Goal: Transaction & Acquisition: Purchase product/service

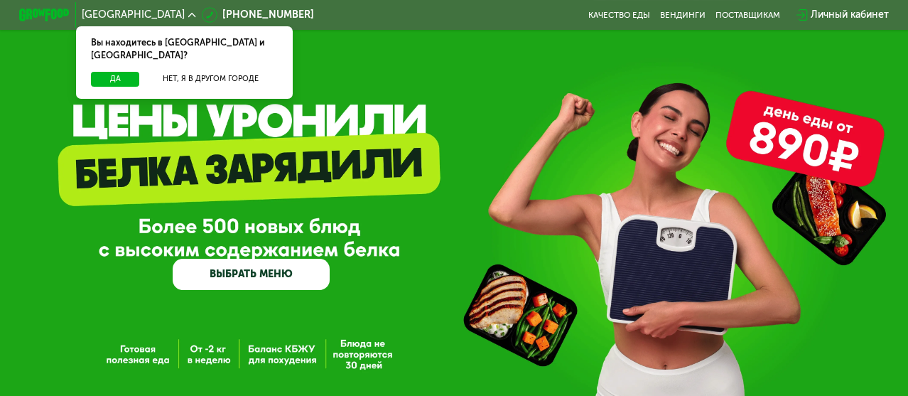
scroll to position [25, 0]
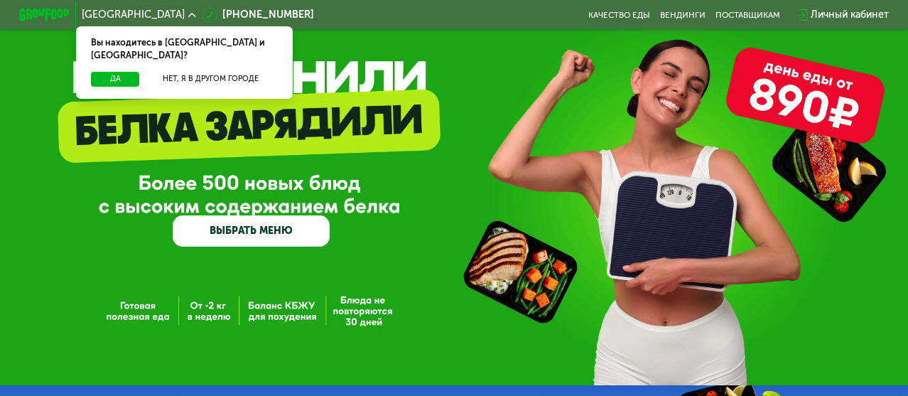
click at [249, 233] on link "ВЫБРАТЬ МЕНЮ" at bounding box center [251, 230] width 157 height 31
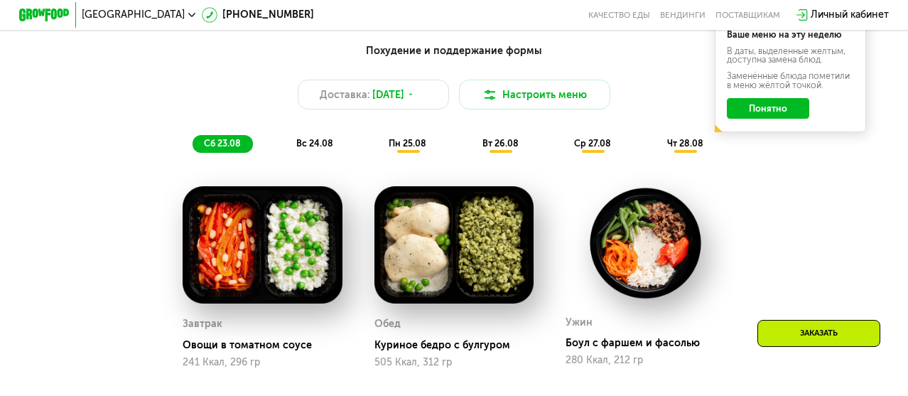
scroll to position [556, 0]
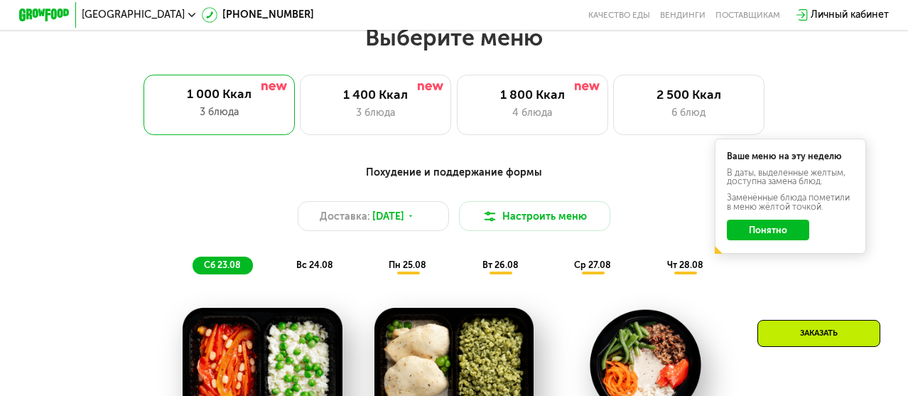
click at [771, 229] on button "Понятно" at bounding box center [768, 229] width 82 height 20
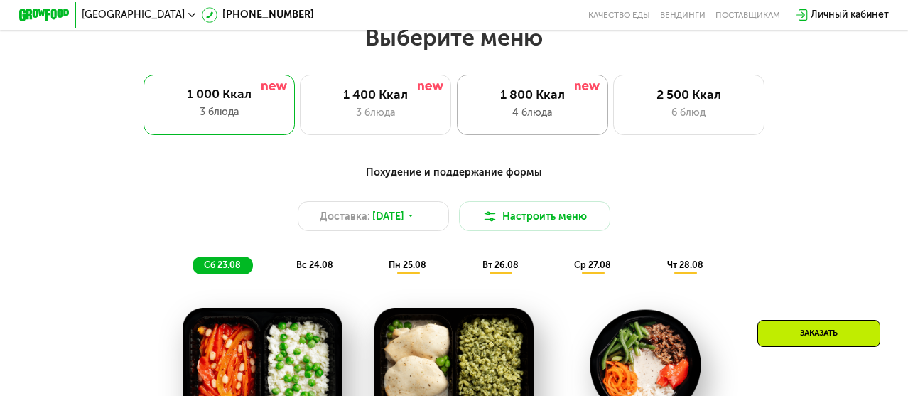
click at [613, 85] on div "1 800 Ккал 4 блюда" at bounding box center [688, 105] width 151 height 60
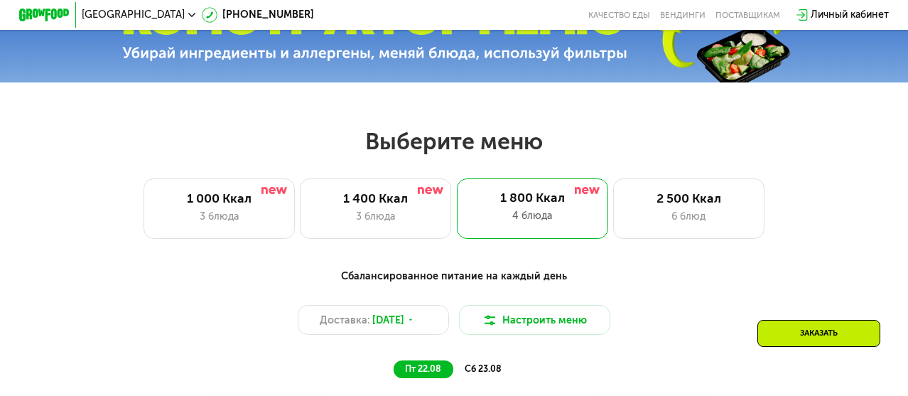
scroll to position [461, 0]
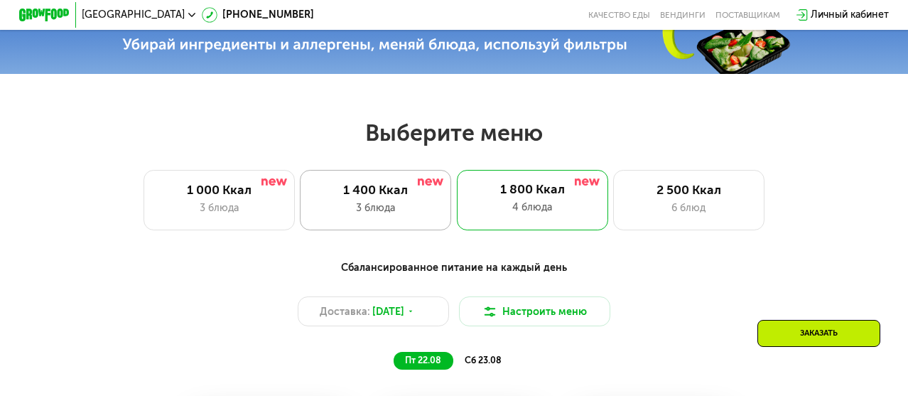
click at [457, 199] on div "1 400 Ккал 3 блюда" at bounding box center [532, 200] width 151 height 60
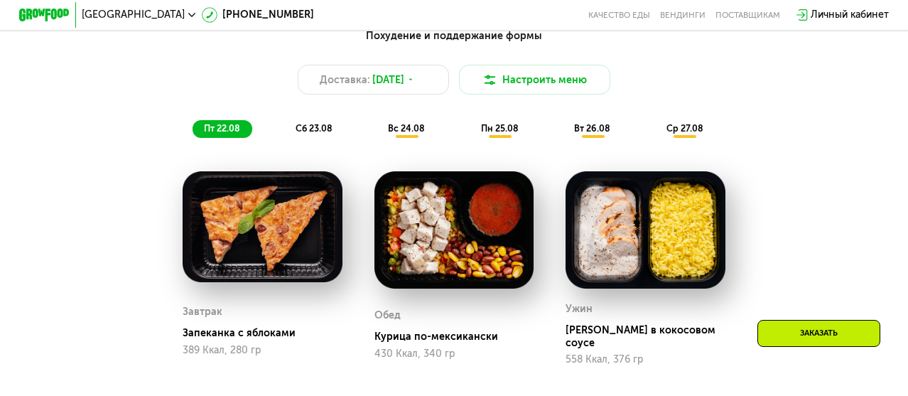
scroll to position [613, 0]
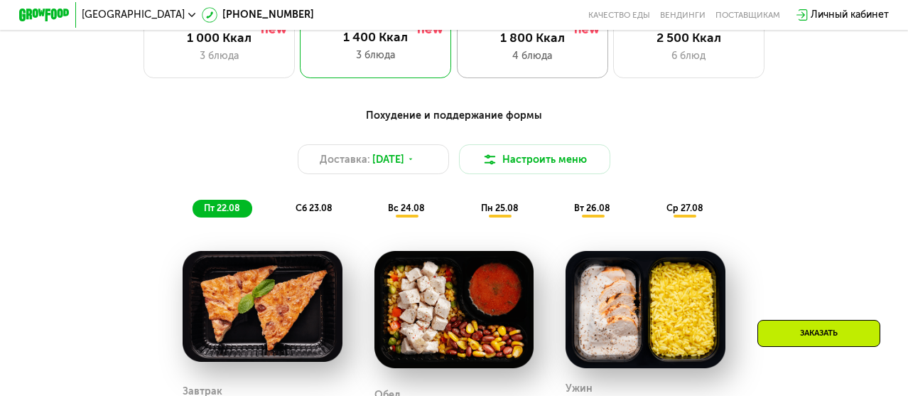
click at [613, 65] on div "1 800 Ккал 4 блюда" at bounding box center [688, 48] width 151 height 60
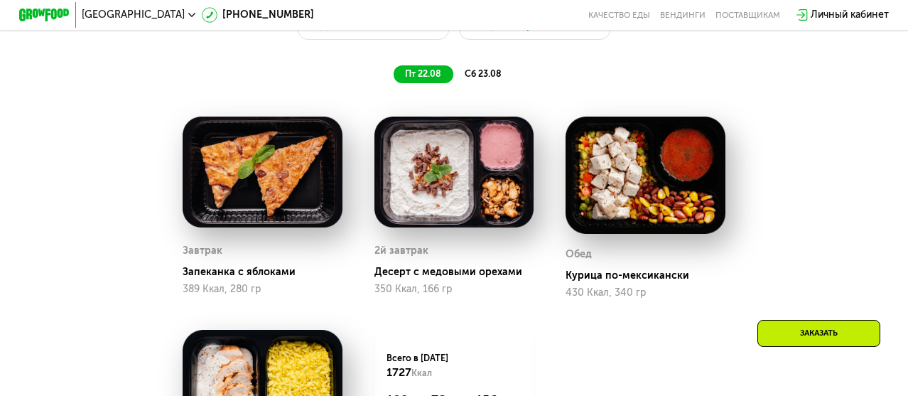
scroll to position [514, 0]
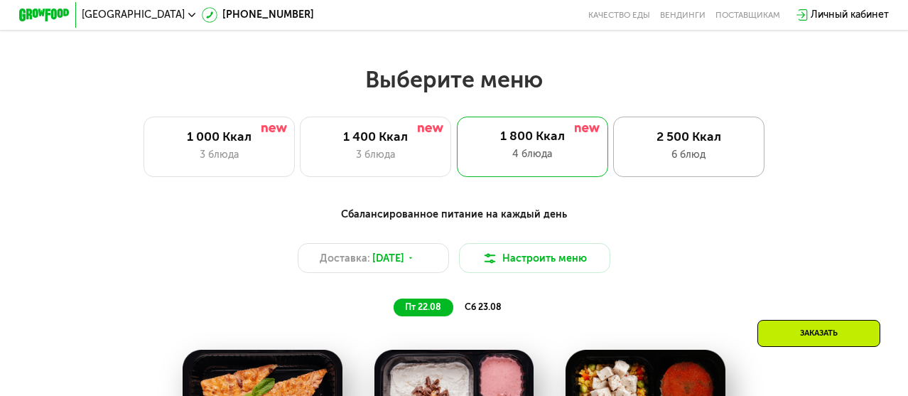
click at [668, 151] on div "6 блюд" at bounding box center [688, 154] width 125 height 15
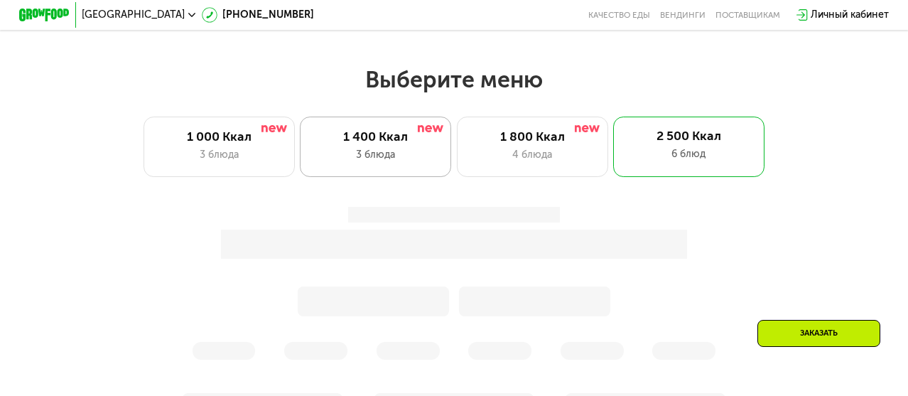
click at [372, 141] on div "1 400 Ккал" at bounding box center [375, 136] width 125 height 15
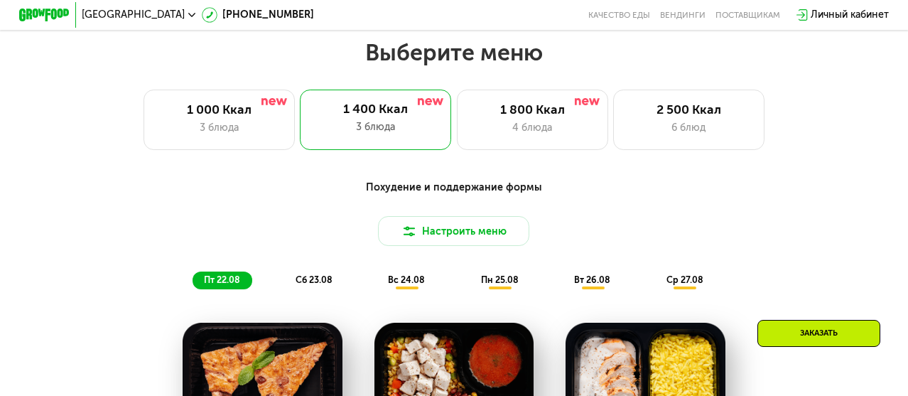
scroll to position [546, 0]
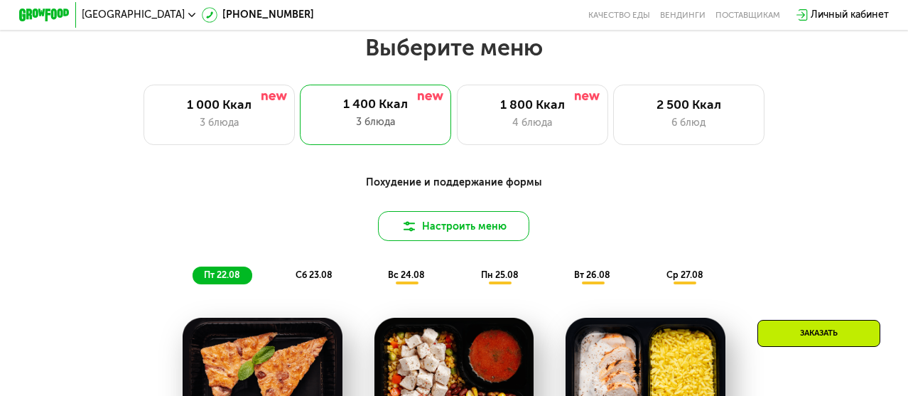
click at [494, 223] on button "Настроить меню" at bounding box center [453, 226] width 151 height 31
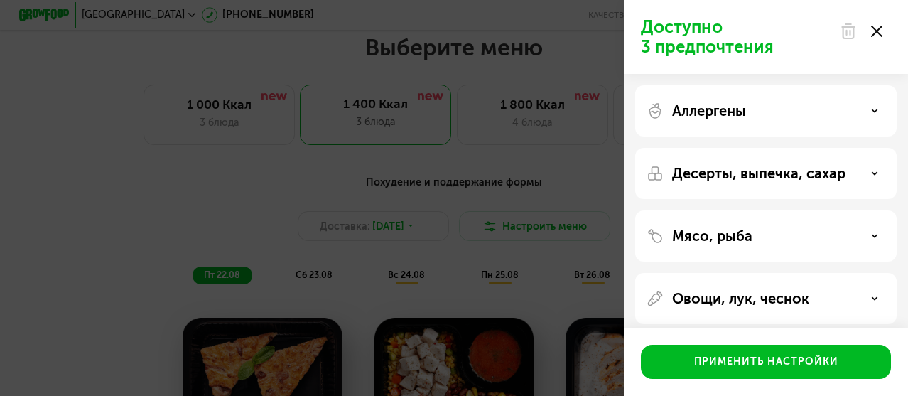
click at [740, 116] on p "Аллергены" at bounding box center [709, 110] width 74 height 17
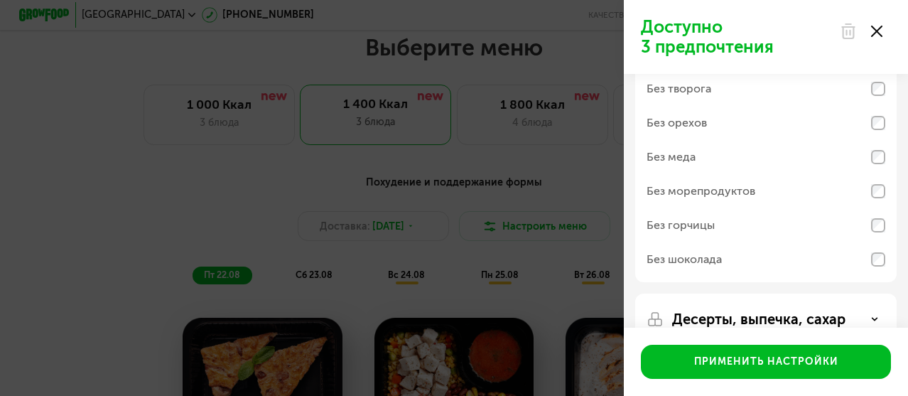
scroll to position [87, 0]
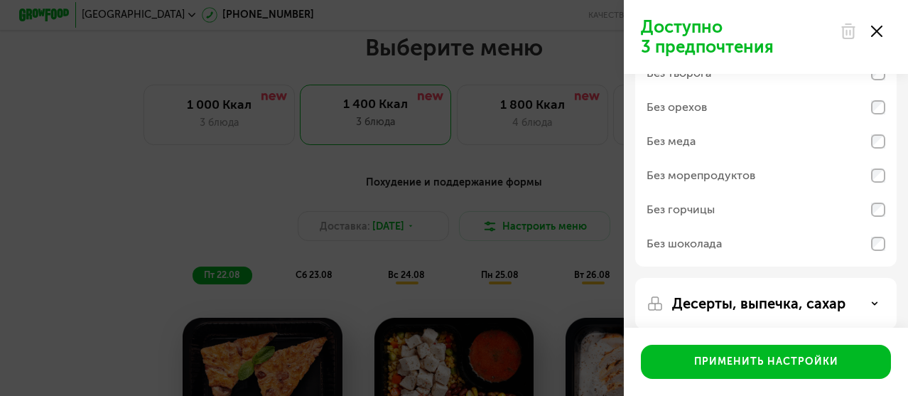
click at [876, 28] on icon at bounding box center [876, 31] width 11 height 11
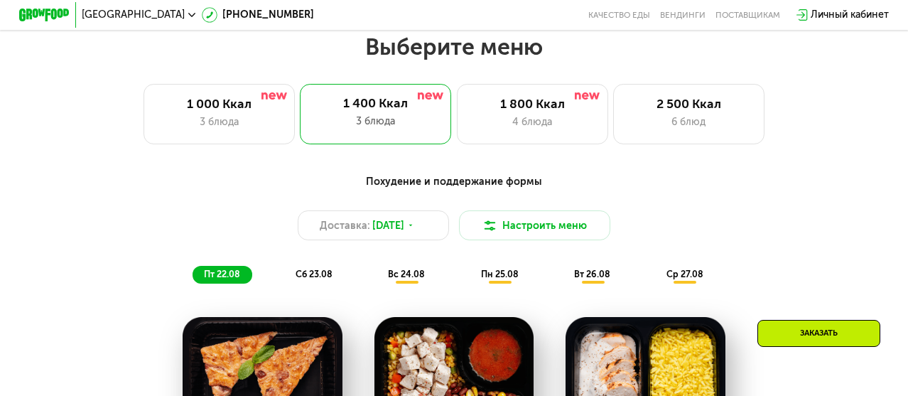
scroll to position [670, 0]
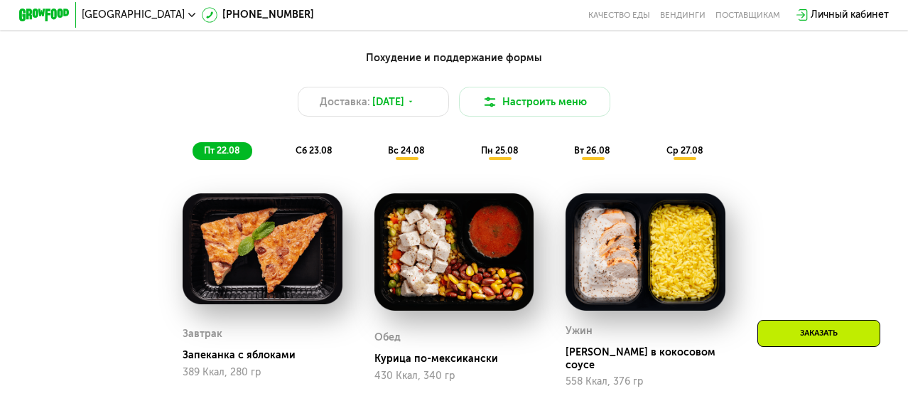
click at [310, 151] on span "сб 23.08" at bounding box center [313, 150] width 37 height 11
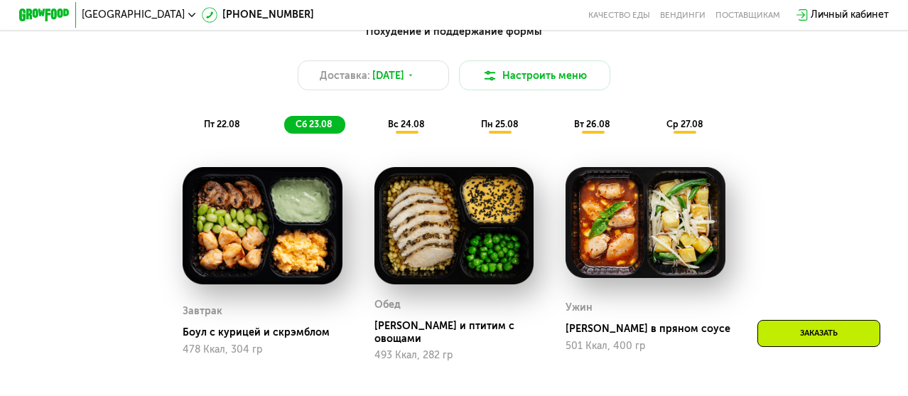
scroll to position [699, 0]
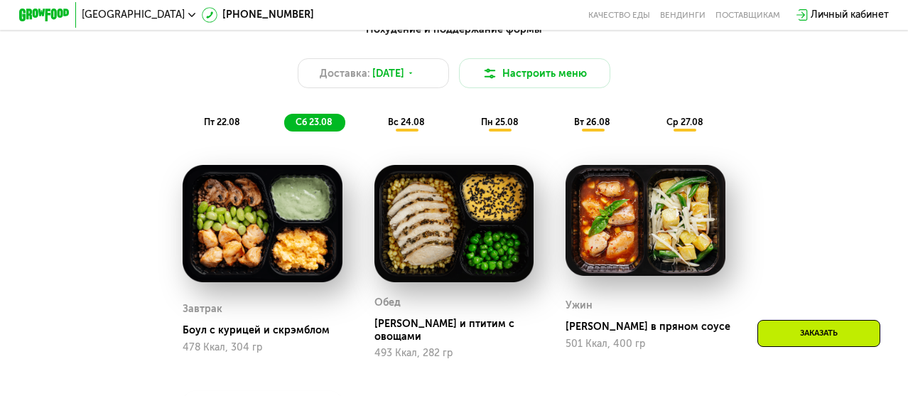
click at [405, 121] on span "вс 24.08" at bounding box center [406, 121] width 37 height 11
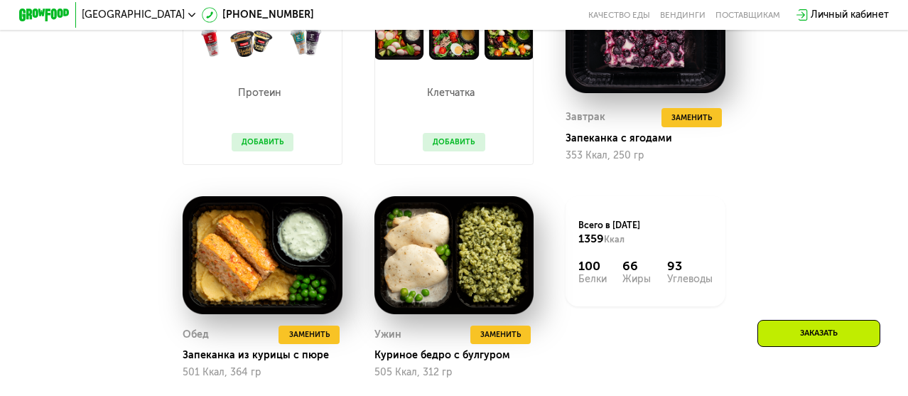
scroll to position [895, 0]
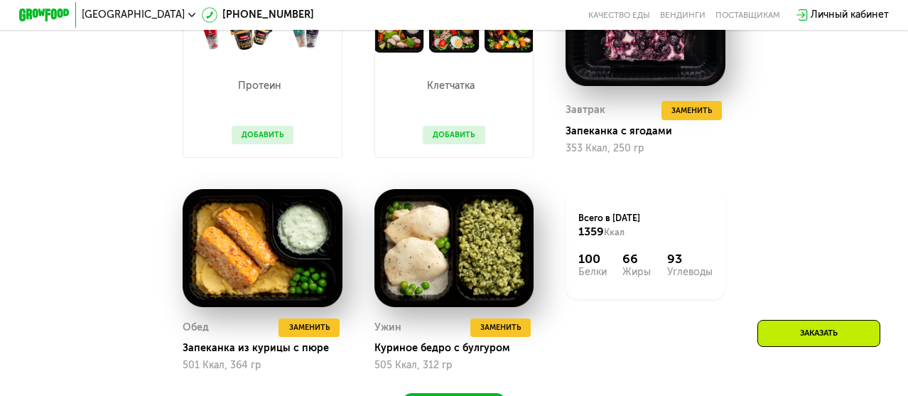
click at [452, 134] on button "Добавить" at bounding box center [454, 135] width 62 height 19
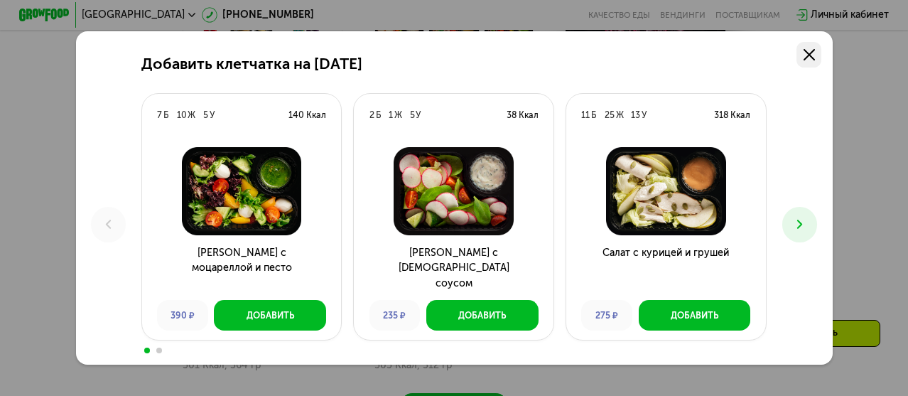
click at [805, 56] on icon at bounding box center [808, 54] width 11 height 11
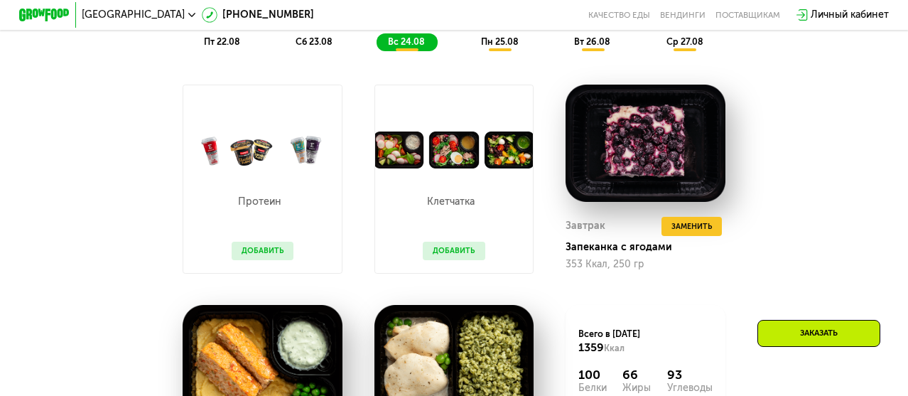
scroll to position [749, 0]
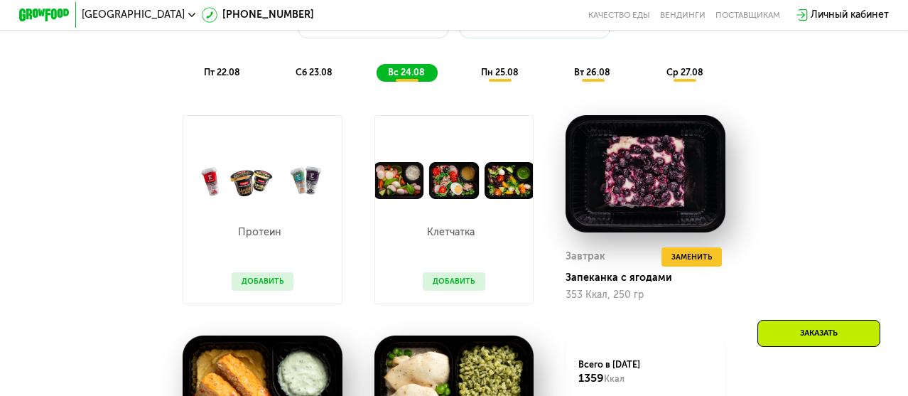
click at [501, 85] on div "Похудение и поддержание формы Доставка: [DATE] Настроить меню пт 22.08 сб 23.08…" at bounding box center [453, 27] width 761 height 124
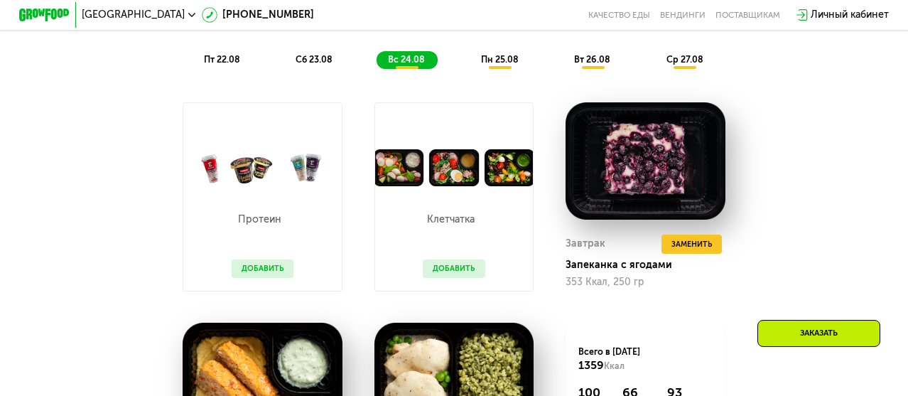
scroll to position [758, 0]
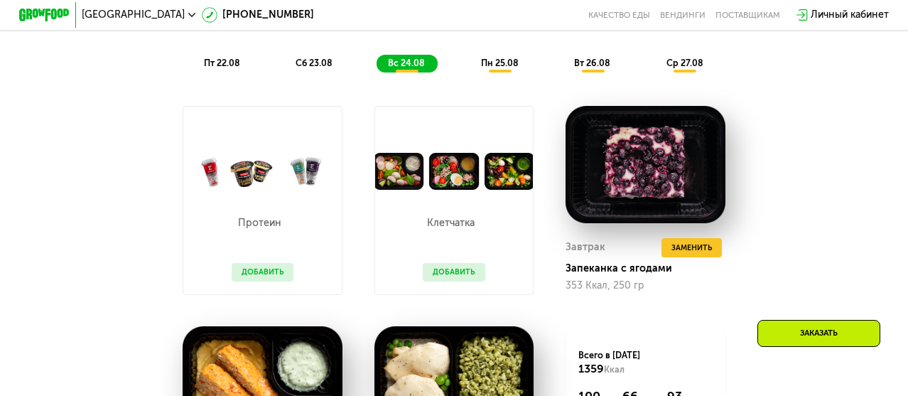
click at [498, 63] on span "пн 25.08" at bounding box center [500, 63] width 38 height 11
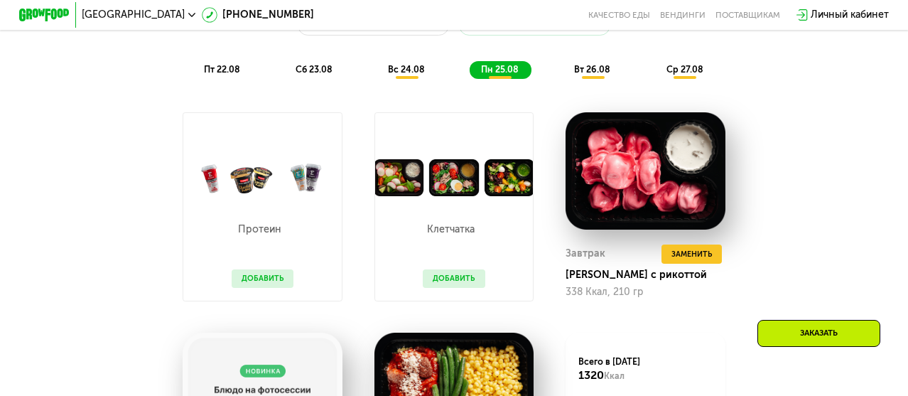
scroll to position [749, 0]
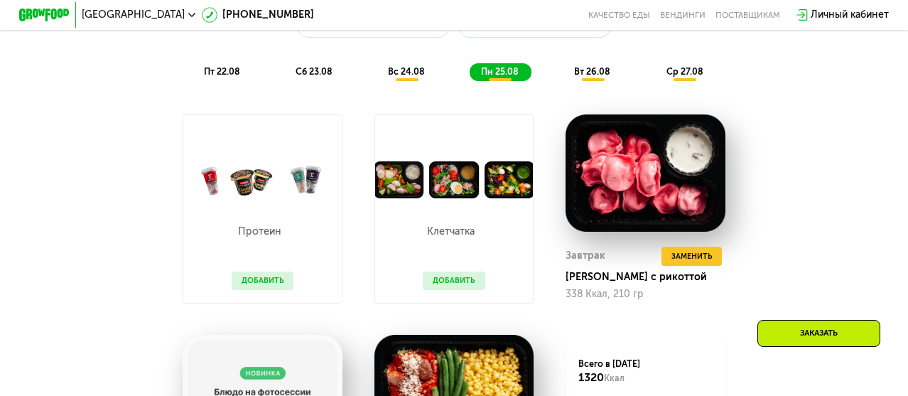
click at [585, 66] on span "вт 26.08" at bounding box center [592, 71] width 36 height 11
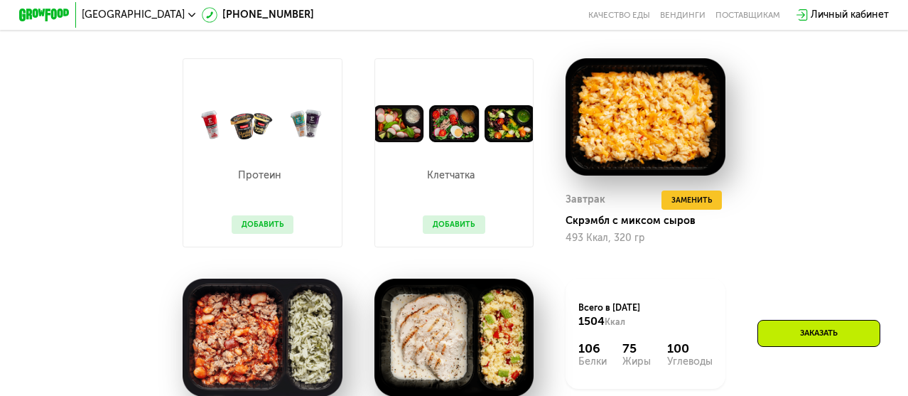
scroll to position [792, 0]
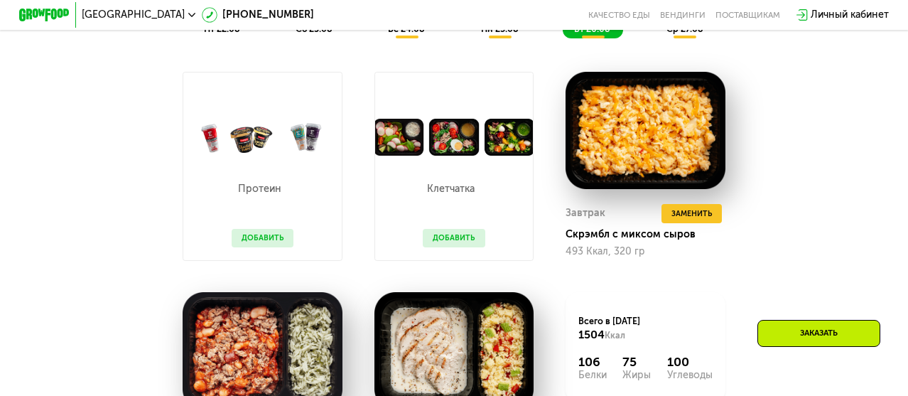
click at [688, 31] on span "ср 27.08" at bounding box center [684, 28] width 37 height 11
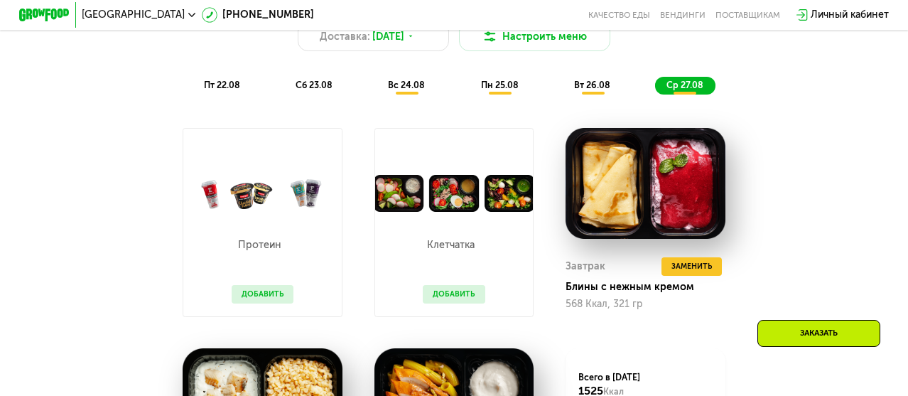
scroll to position [606, 0]
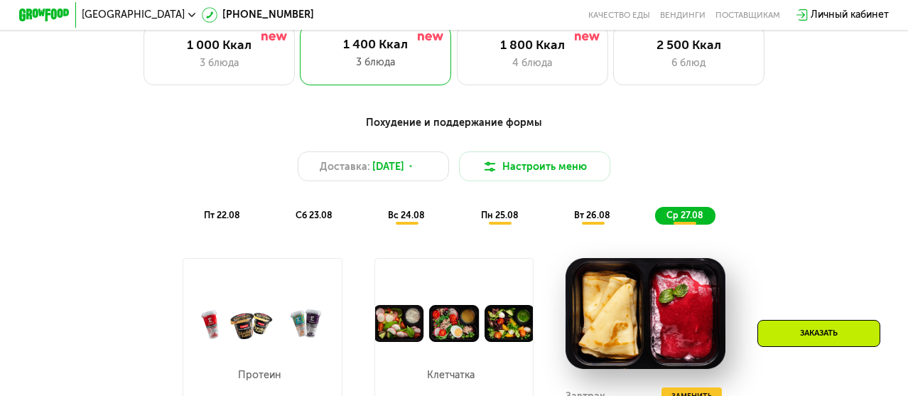
click at [236, 219] on span "пт 22.08" at bounding box center [222, 215] width 36 height 11
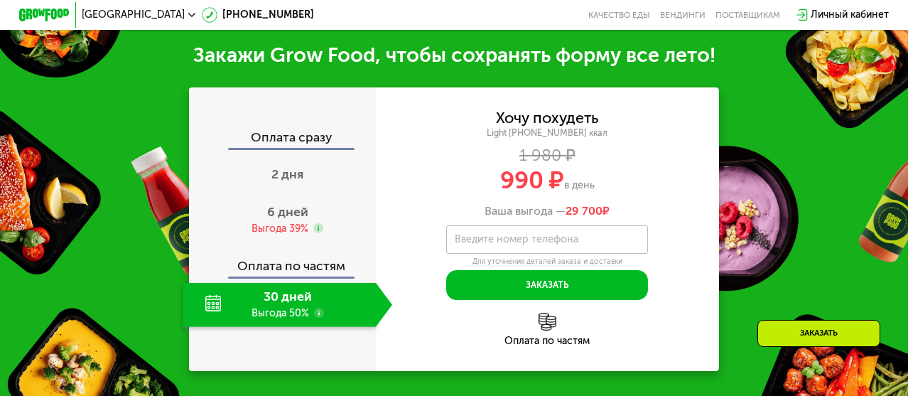
scroll to position [1299, 0]
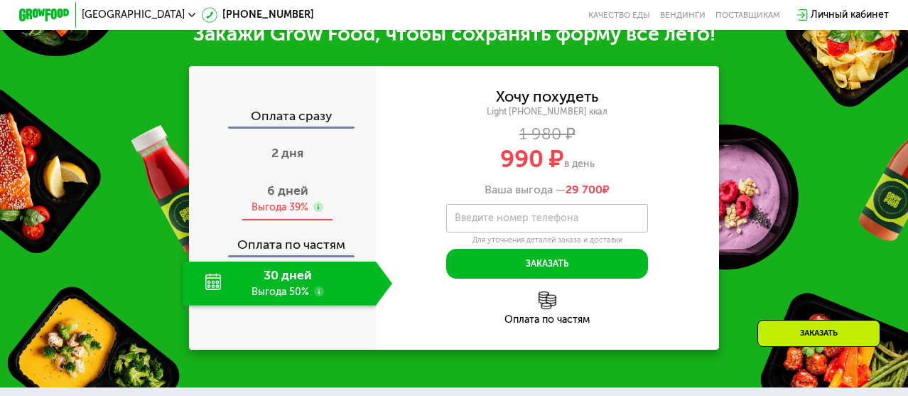
click at [281, 183] on span "6 дней" at bounding box center [287, 191] width 41 height 16
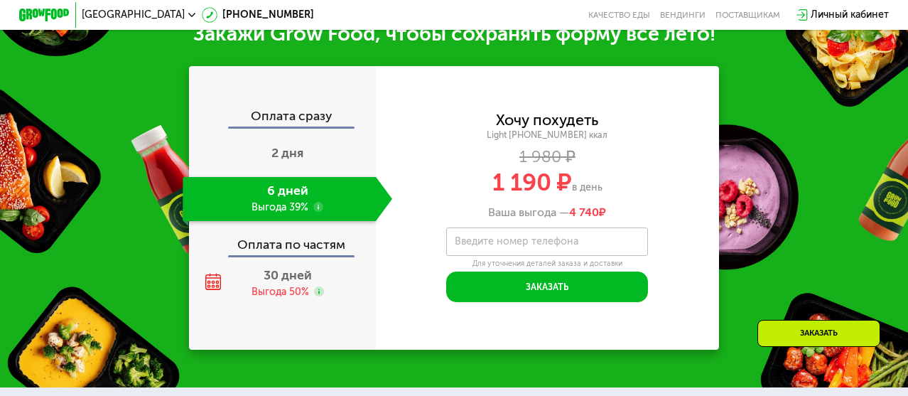
click at [293, 110] on div "Оплата сразу" at bounding box center [282, 118] width 185 height 16
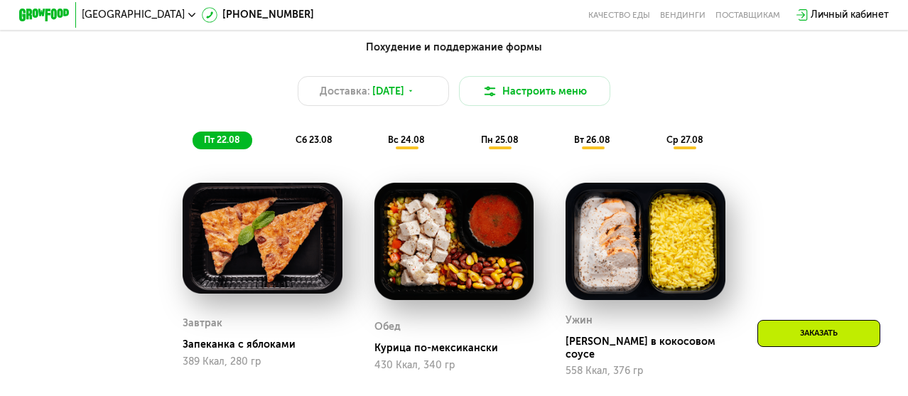
scroll to position [457, 0]
